Goal: Task Accomplishment & Management: Use online tool/utility

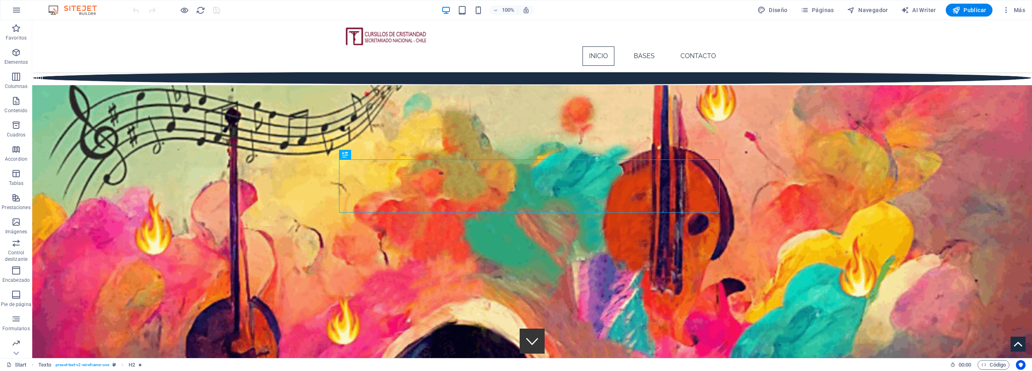
scroll to position [224, 0]
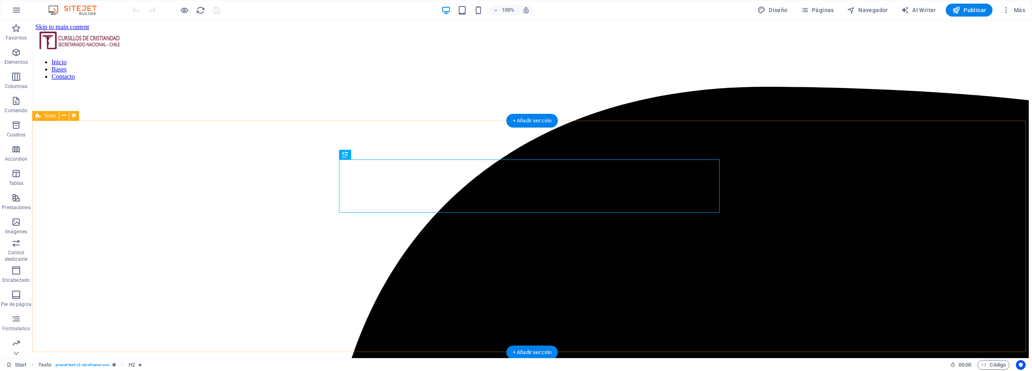
scroll to position [224, 0]
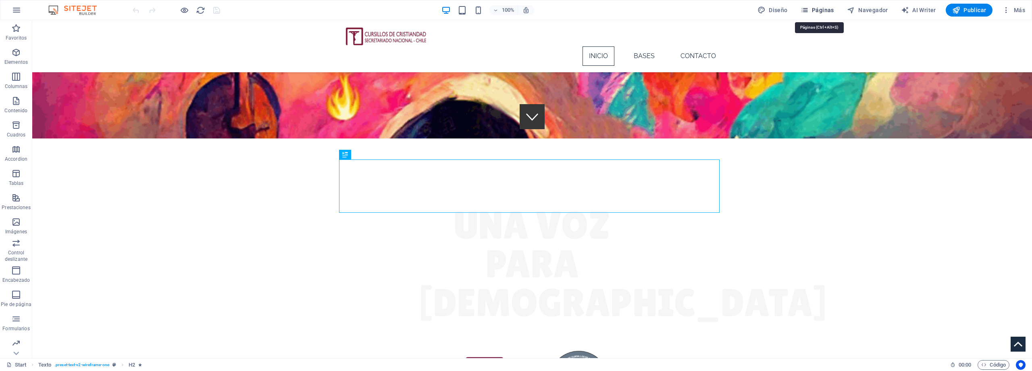
click at [826, 9] on span "Páginas" at bounding box center [817, 10] width 33 height 8
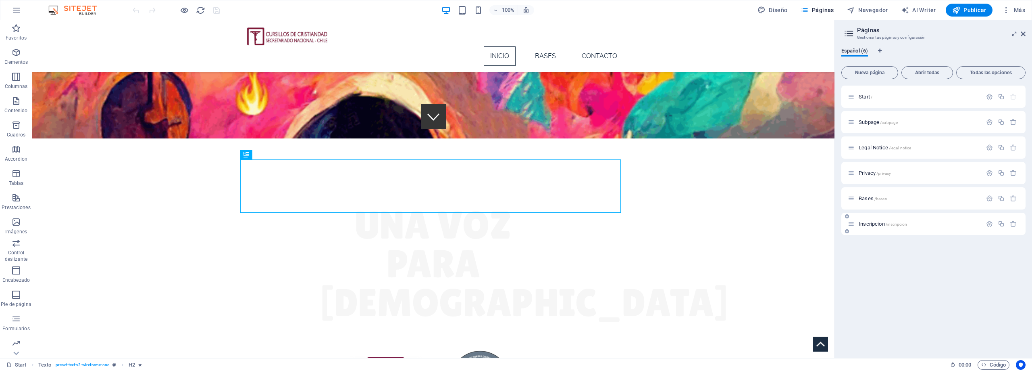
click at [869, 223] on span "Inscripcion /inscripcion" at bounding box center [883, 224] width 48 height 6
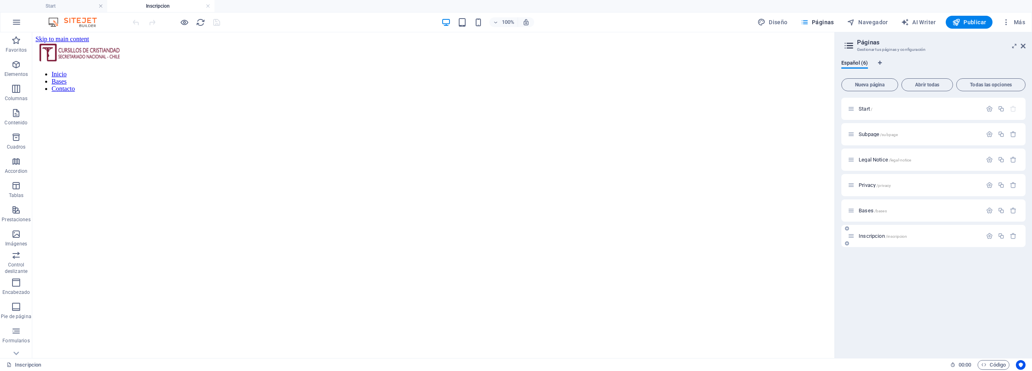
scroll to position [0, 0]
click at [338, 145] on div "</div>" at bounding box center [433, 241] width 796 height 284
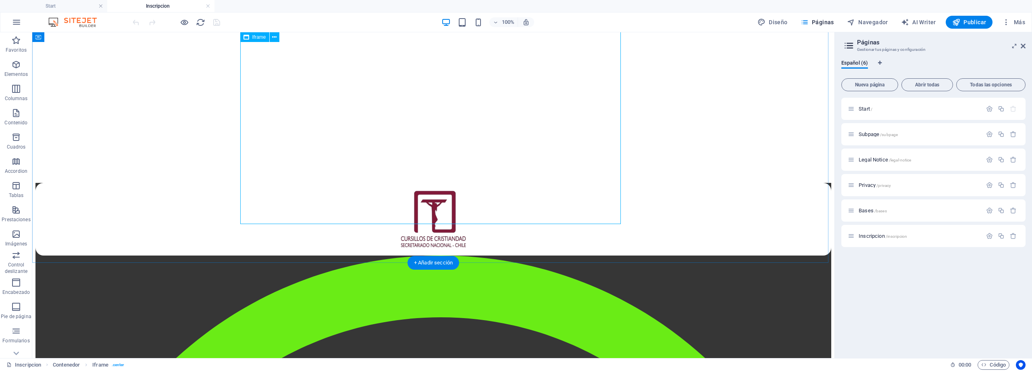
scroll to position [228, 0]
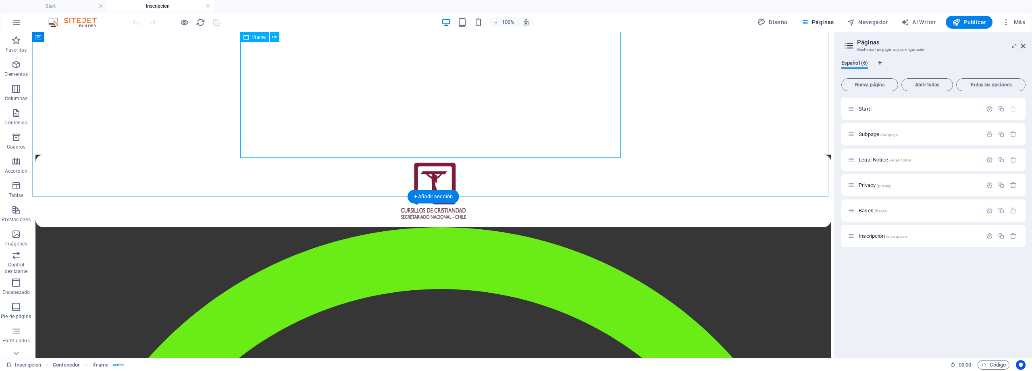
click at [579, 114] on div "</div>" at bounding box center [433, 13] width 796 height 284
click at [619, 152] on div "</div>" at bounding box center [433, 13] width 796 height 284
select select "%"
select select "px"
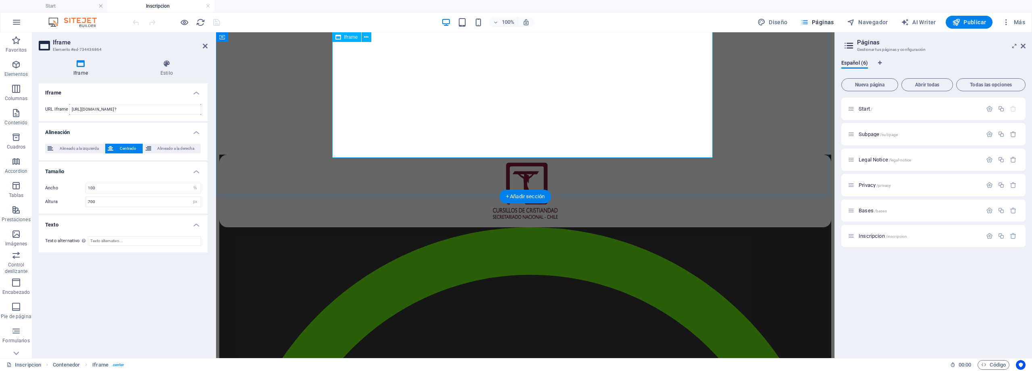
click at [609, 131] on div "</div>" at bounding box center [525, 13] width 612 height 284
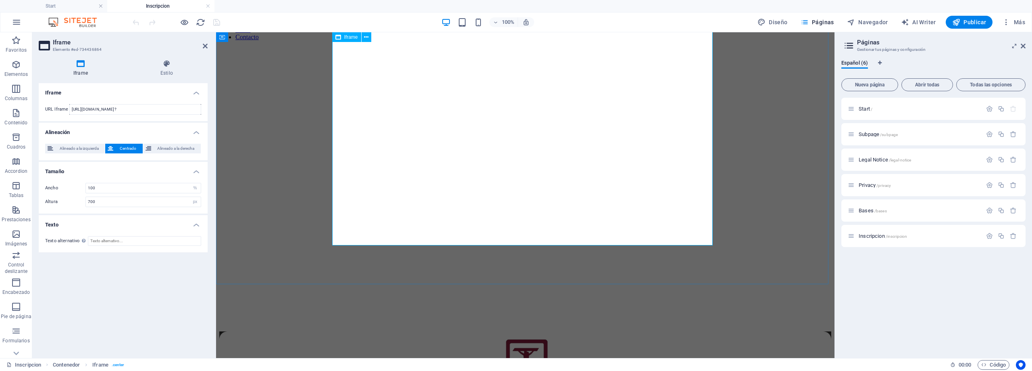
scroll to position [0, 0]
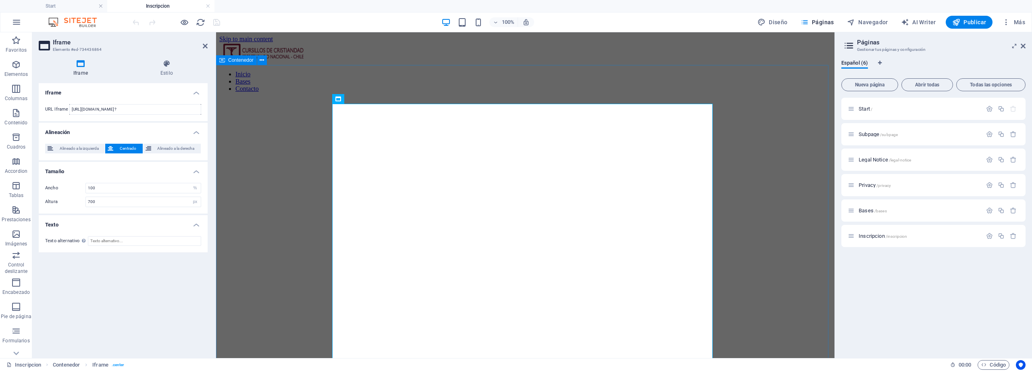
click at [715, 99] on div "</div>" at bounding box center [525, 241] width 612 height 284
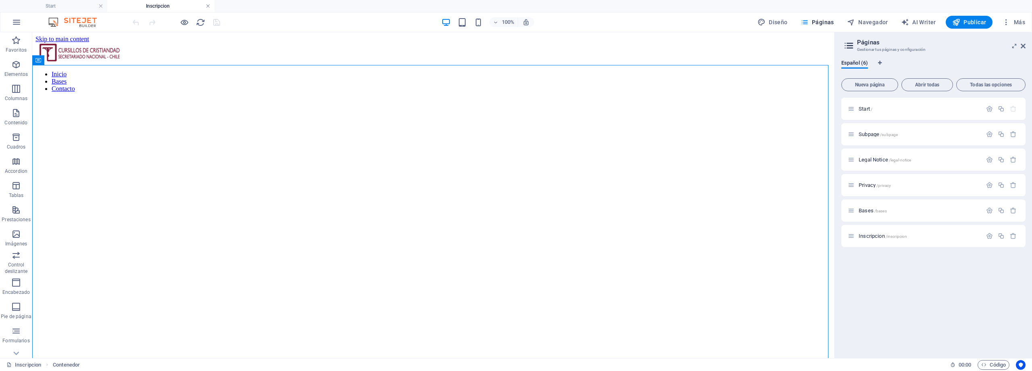
click at [209, 7] on link at bounding box center [208, 6] width 5 height 8
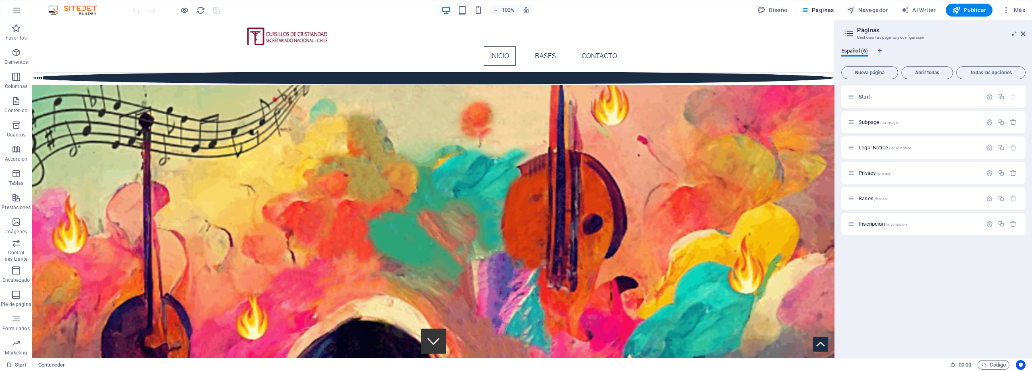
scroll to position [224, 0]
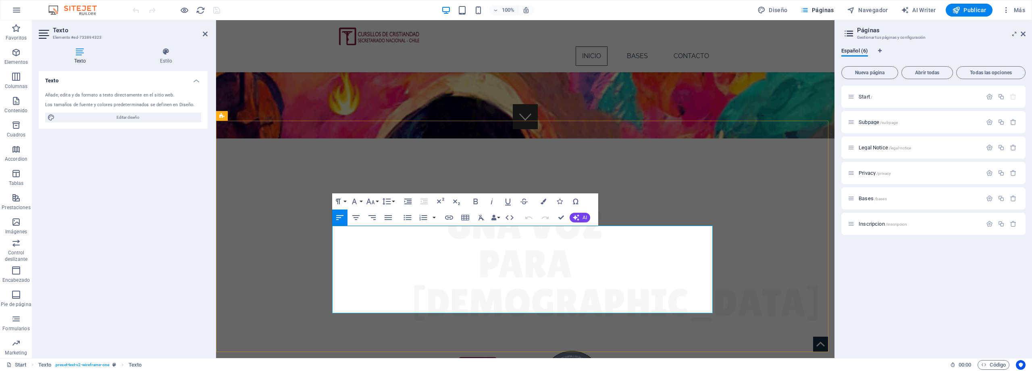
click at [451, 216] on icon "button" at bounding box center [449, 218] width 10 height 10
paste input "[URL][DOMAIN_NAME]"
type input "[URL][DOMAIN_NAME]"
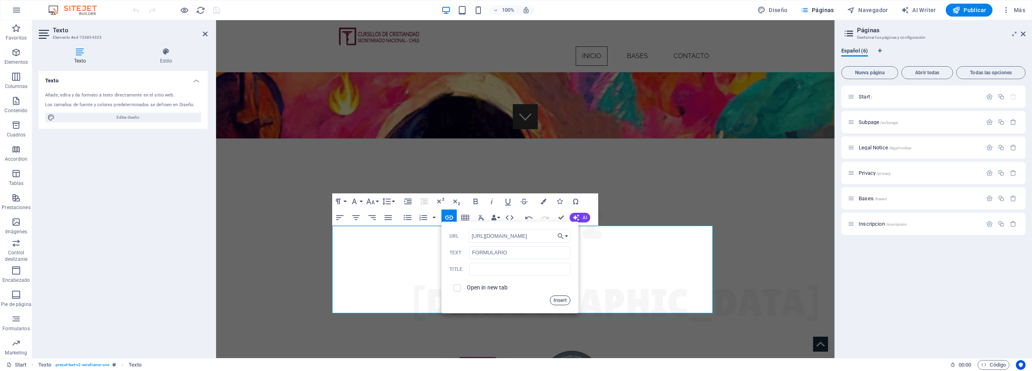
click at [558, 301] on button "Insert" at bounding box center [560, 300] width 21 height 10
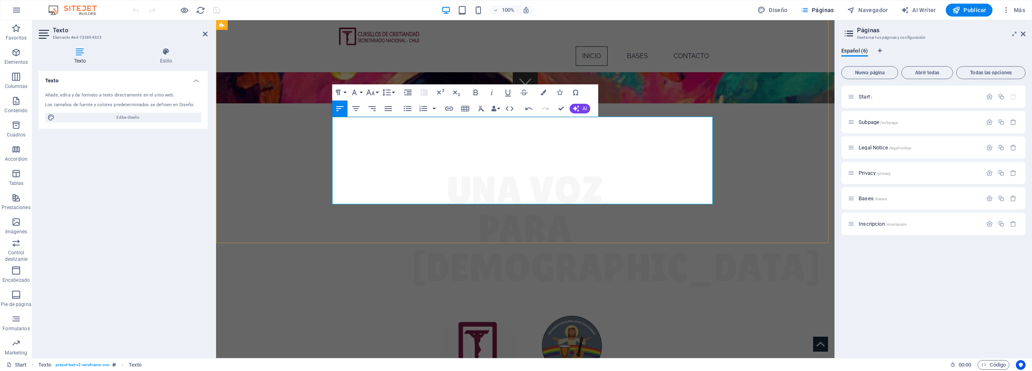
scroll to position [363, 0]
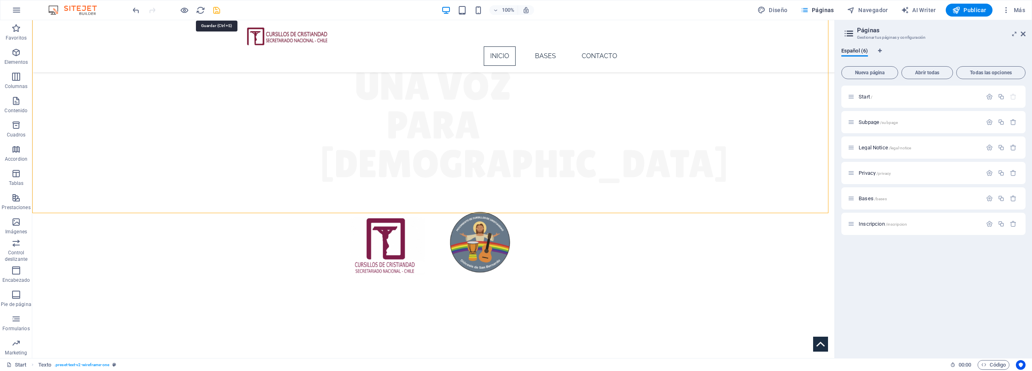
click at [219, 8] on icon "save" at bounding box center [216, 10] width 9 height 9
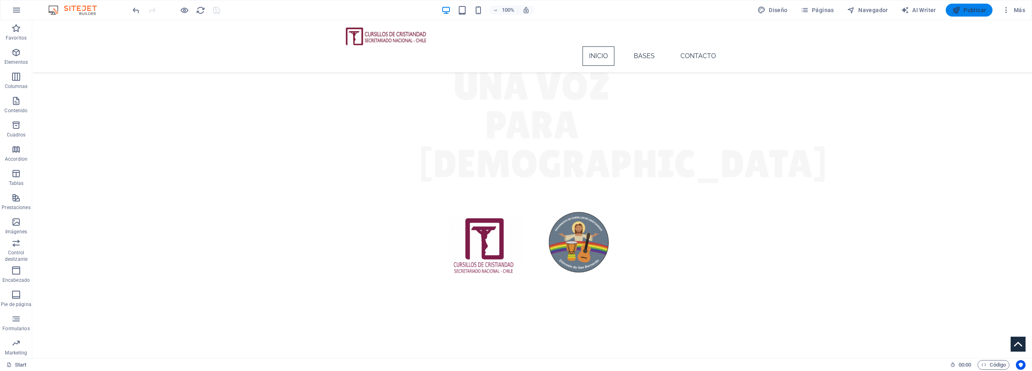
click at [965, 13] on span "Publicar" at bounding box center [969, 10] width 34 height 8
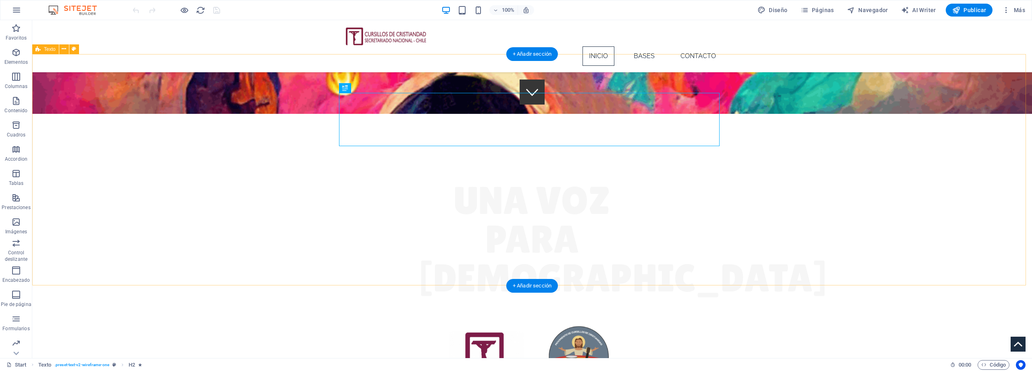
scroll to position [184, 0]
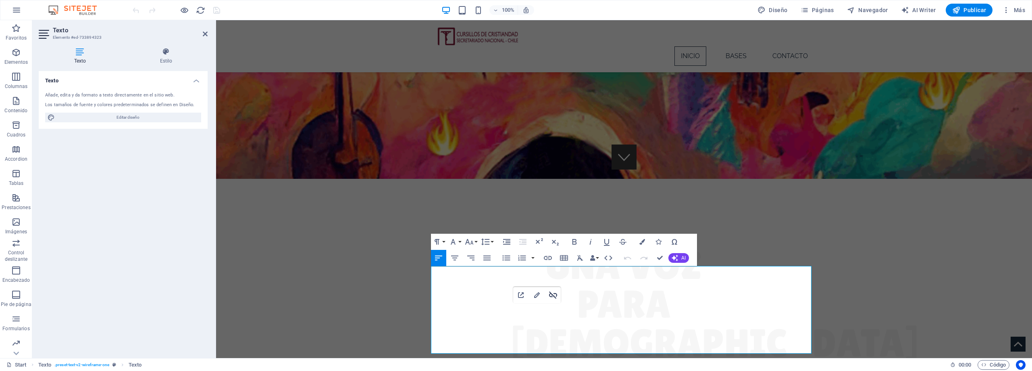
click at [553, 294] on icon "button" at bounding box center [553, 295] width 10 height 10
click at [546, 257] on icon "button" at bounding box center [548, 258] width 8 height 4
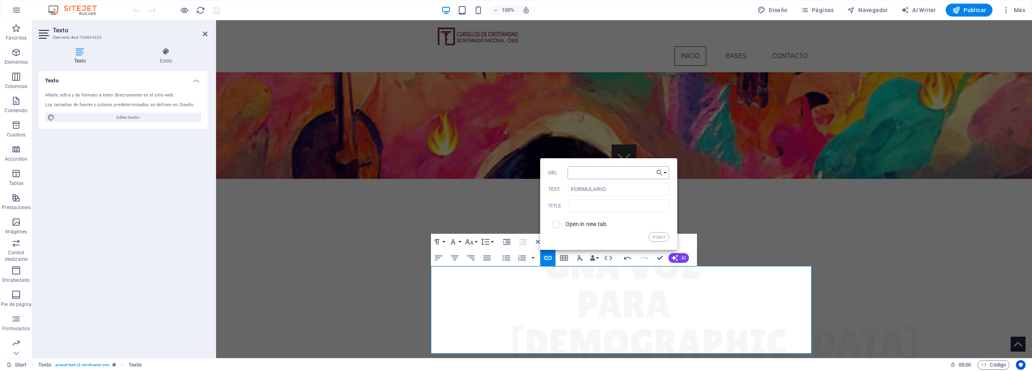
click at [596, 172] on input "URL" at bounding box center [619, 172] width 102 height 13
type input "[URL][DOMAIN_NAME]"
click at [657, 238] on button "Insert" at bounding box center [659, 237] width 21 height 10
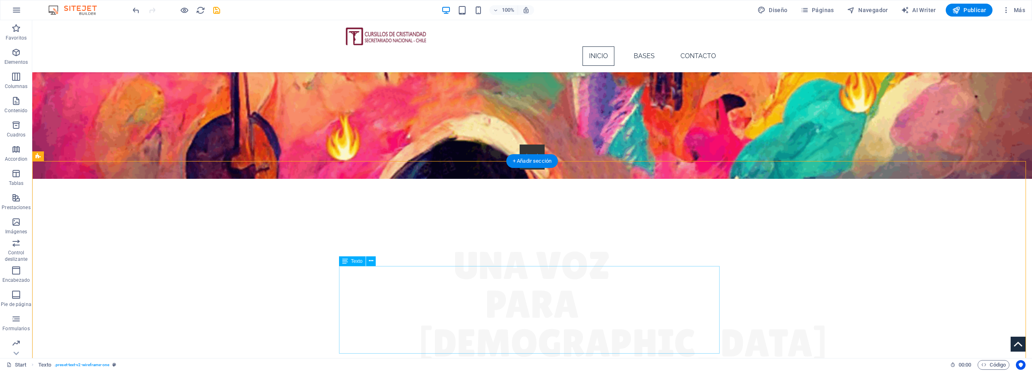
click at [217, 6] on icon "save" at bounding box center [216, 10] width 9 height 9
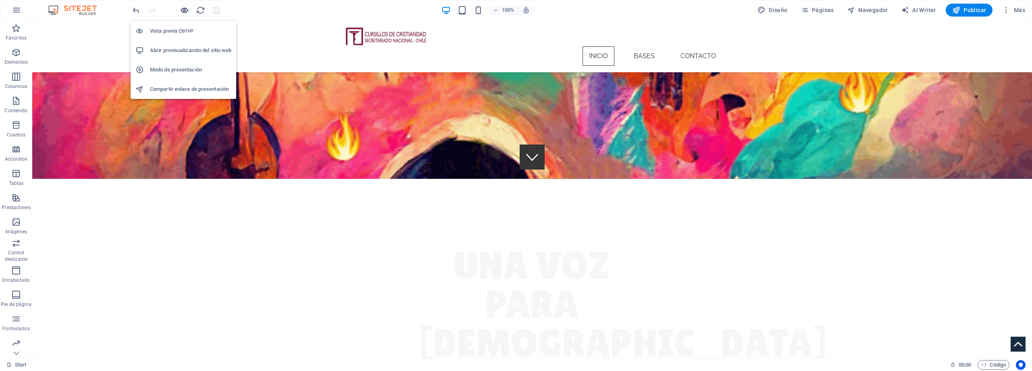
click at [182, 10] on icon "button" at bounding box center [184, 10] width 9 height 9
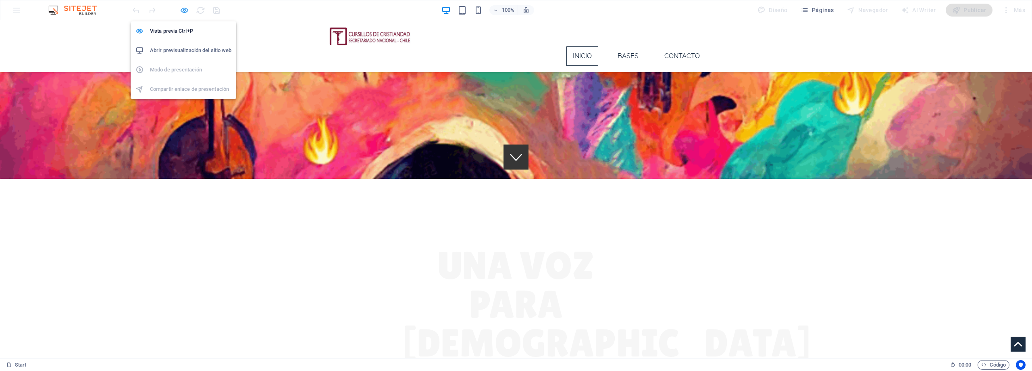
click at [183, 10] on icon "button" at bounding box center [184, 10] width 9 height 9
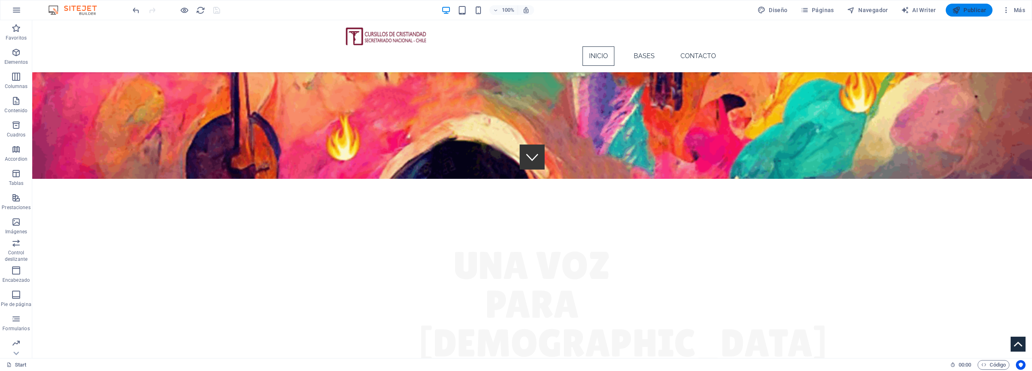
click at [958, 10] on icon "button" at bounding box center [956, 10] width 8 height 8
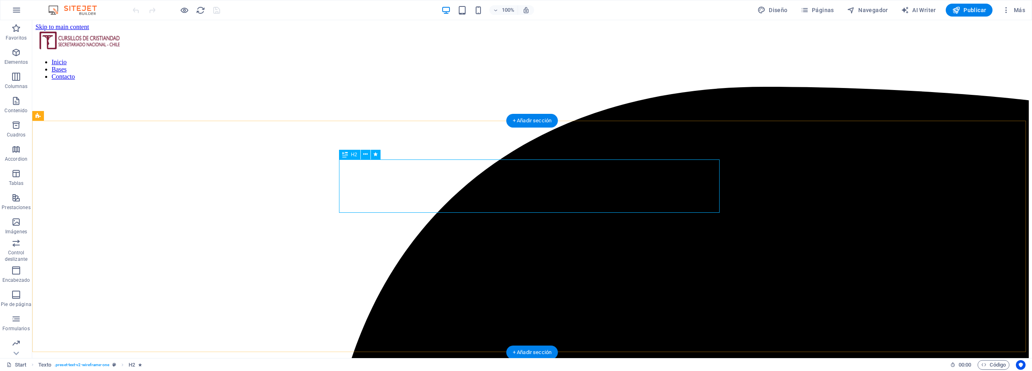
scroll to position [224, 0]
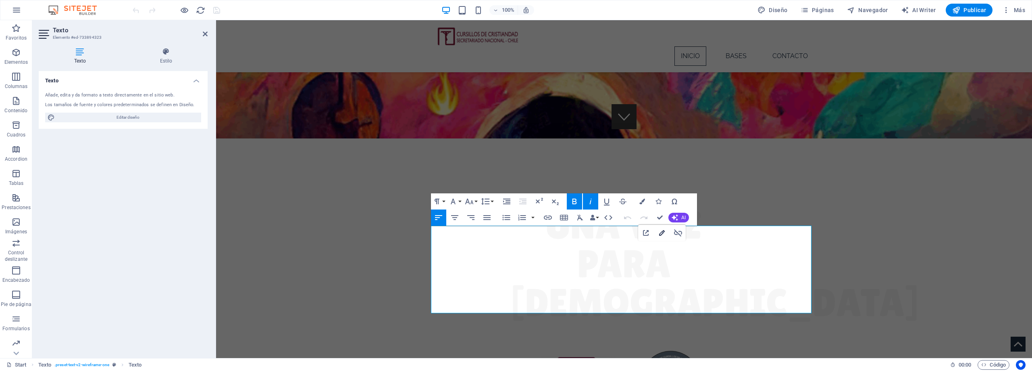
click at [661, 234] on icon "button" at bounding box center [662, 233] width 6 height 6
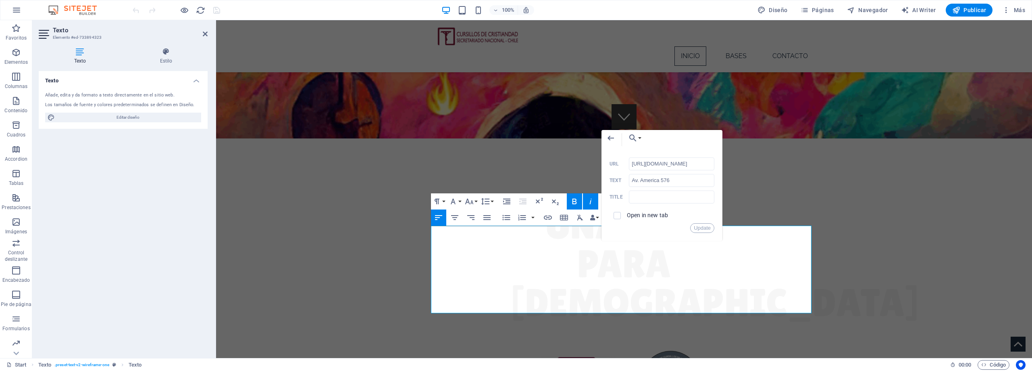
scroll to position [0, 523]
click at [621, 214] on span at bounding box center [617, 215] width 7 height 7
click at [617, 215] on input "checkbox" at bounding box center [616, 213] width 7 height 7
checkbox input "true"
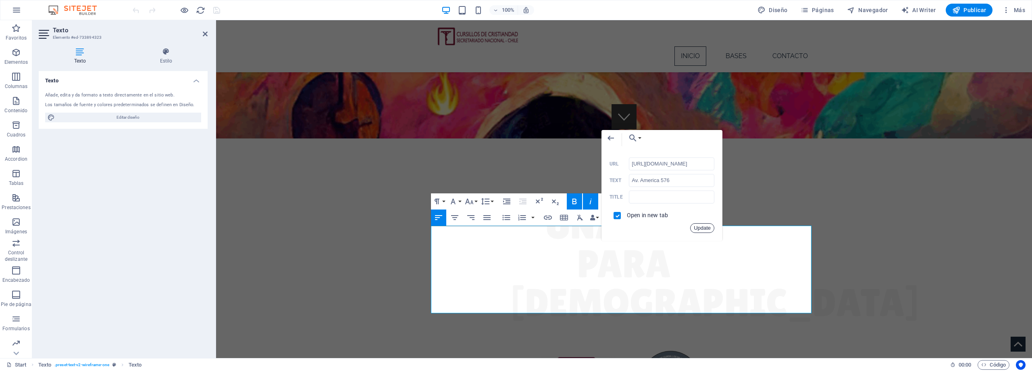
click at [701, 229] on button "Update" at bounding box center [702, 228] width 24 height 10
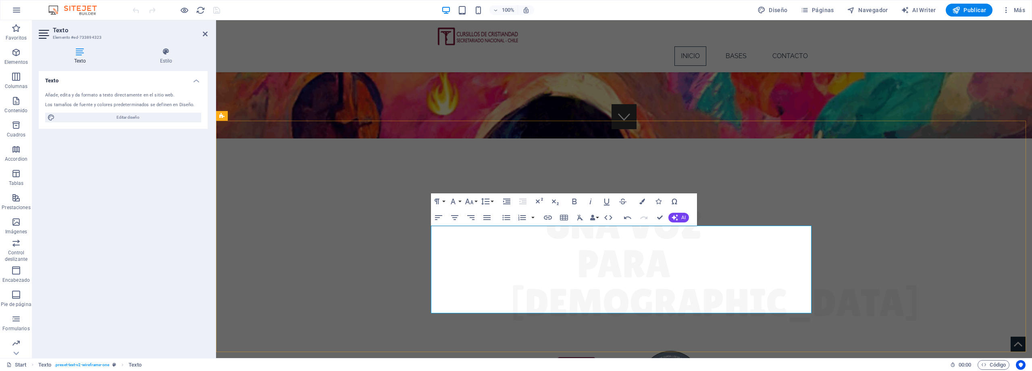
click at [519, 252] on icon "button" at bounding box center [521, 255] width 10 height 10
type input "[URL][DOMAIN_NAME]"
type input "FORMULARIO"
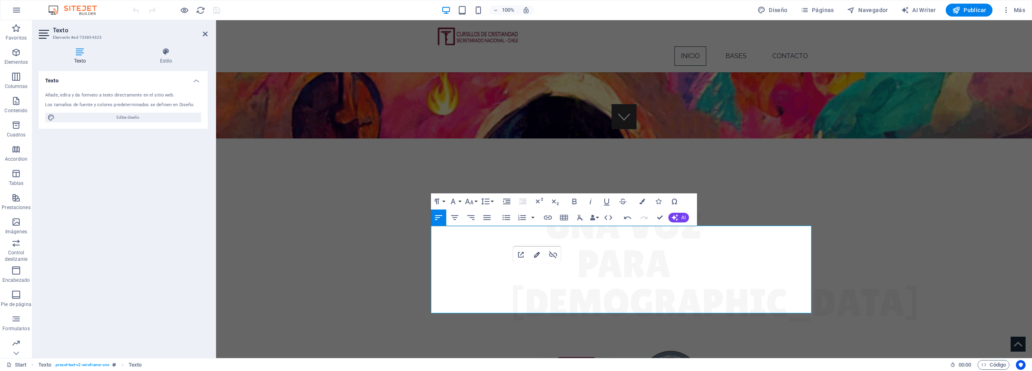
click at [535, 252] on icon "button" at bounding box center [537, 255] width 10 height 10
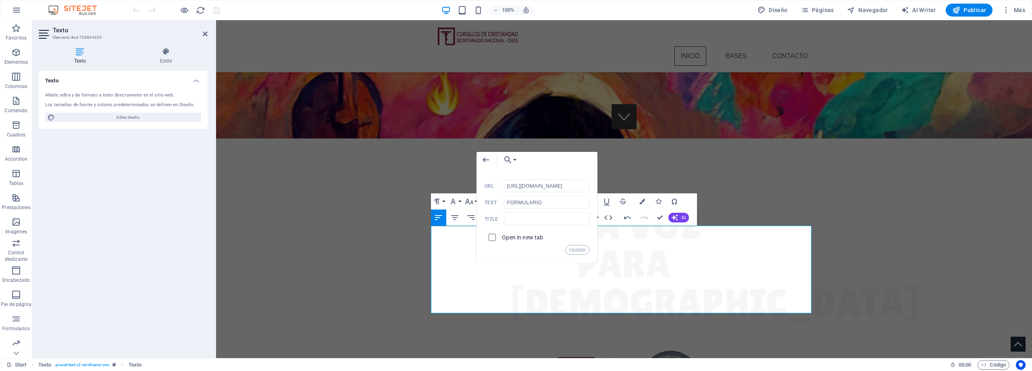
click at [492, 235] on input "checkbox" at bounding box center [491, 235] width 7 height 7
checkbox input "true"
click at [573, 250] on button "Update" at bounding box center [577, 250] width 24 height 10
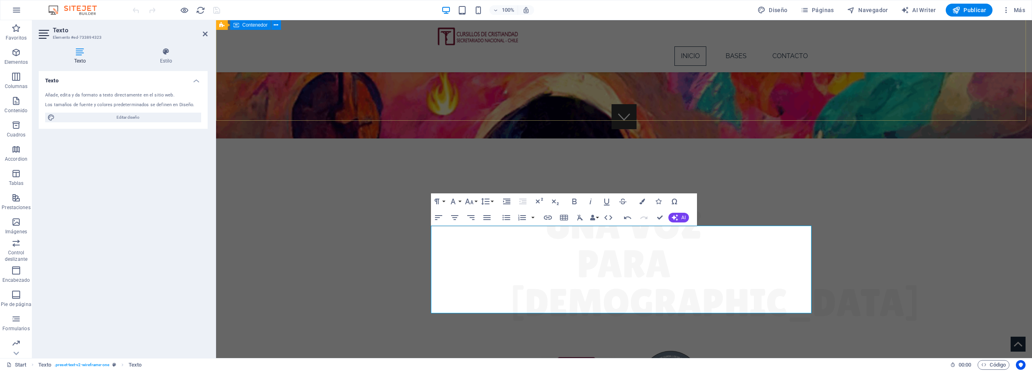
click at [376, 138] on div "2do Festival de la voz cursillista UNA VOZ PARA DIOS SÁBADO 08 de NOVIEMBRE - S…" at bounding box center [624, 296] width 816 height 316
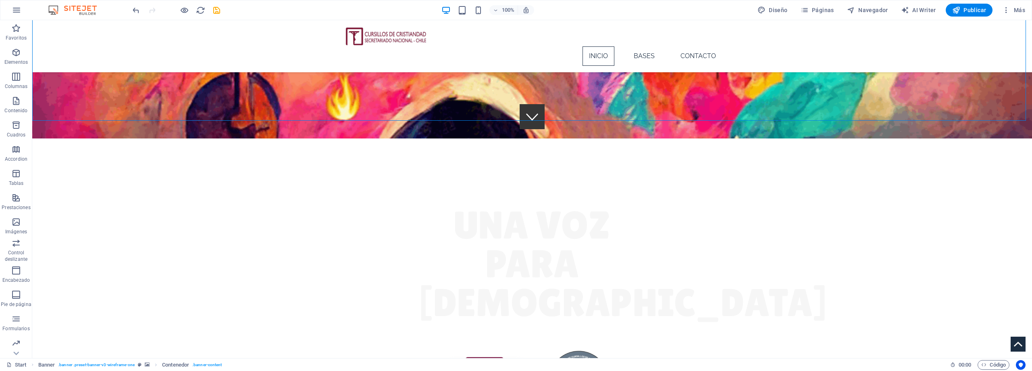
click at [211, 12] on div at bounding box center [176, 10] width 90 height 13
click at [212, 11] on icon "save" at bounding box center [216, 10] width 9 height 9
click at [969, 12] on span "Publicar" at bounding box center [969, 10] width 34 height 8
